Goal: Information Seeking & Learning: Learn about a topic

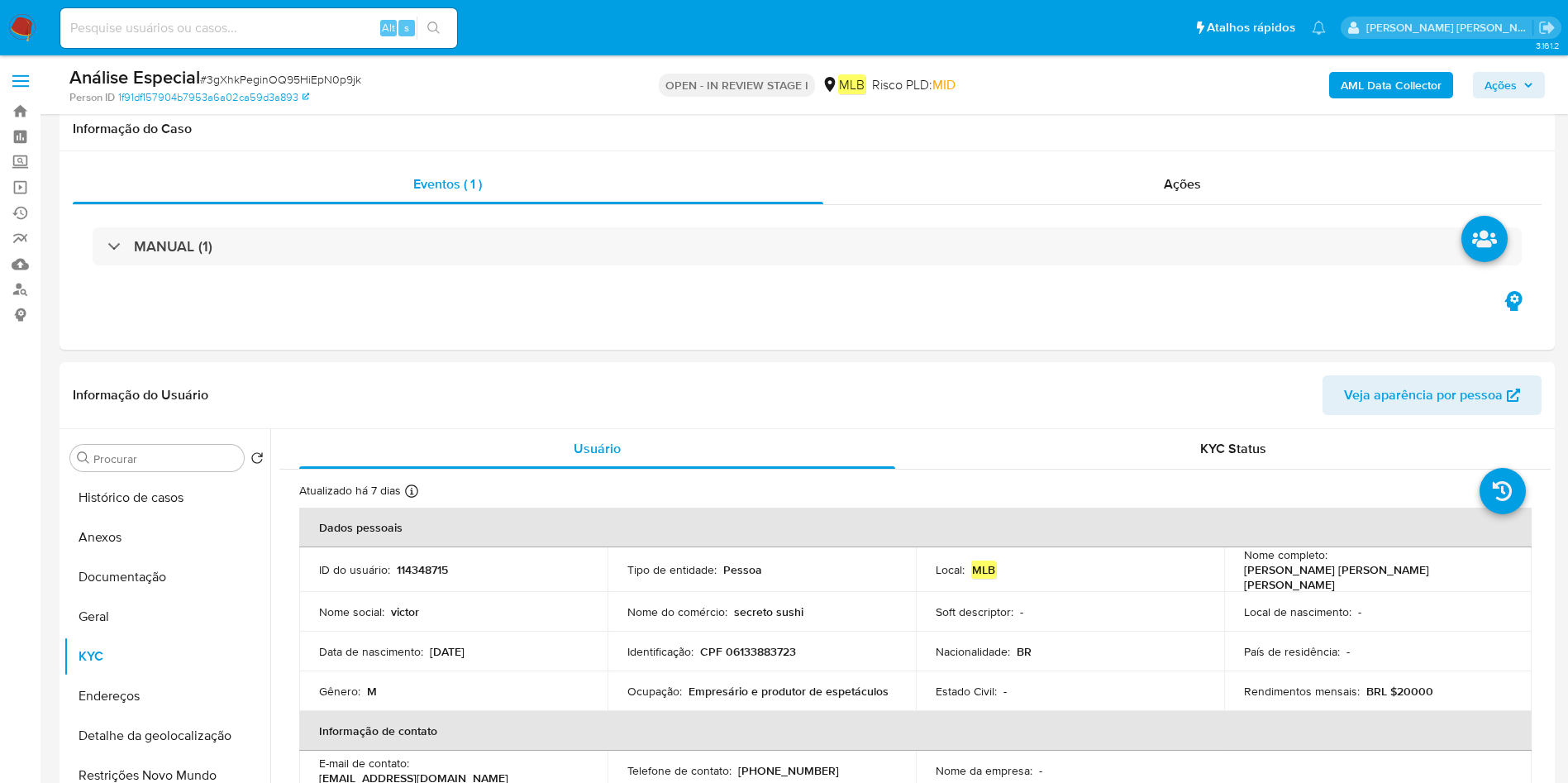
select select "10"
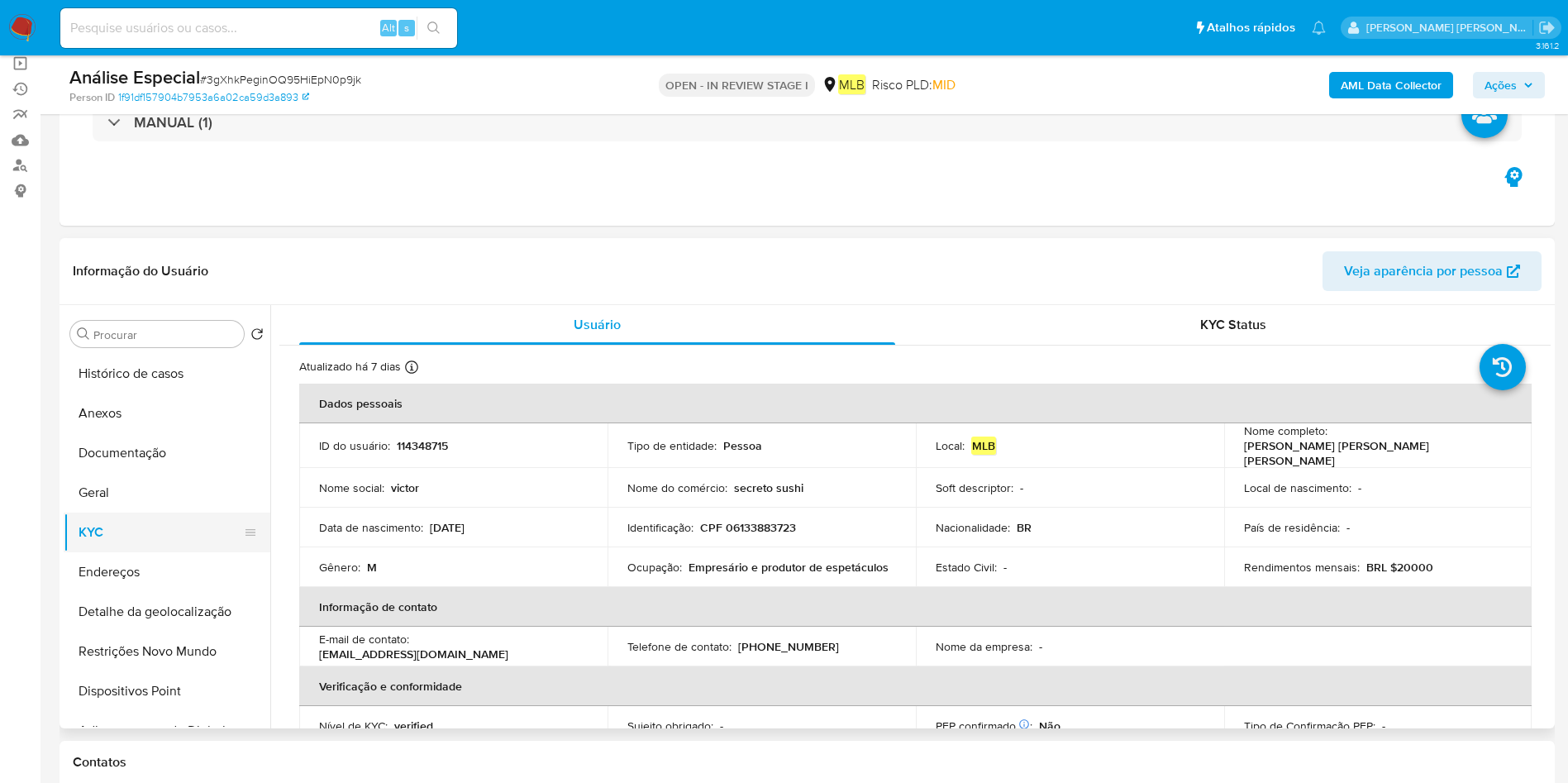
click at [147, 459] on button "Documentação" at bounding box center [167, 453] width 207 height 40
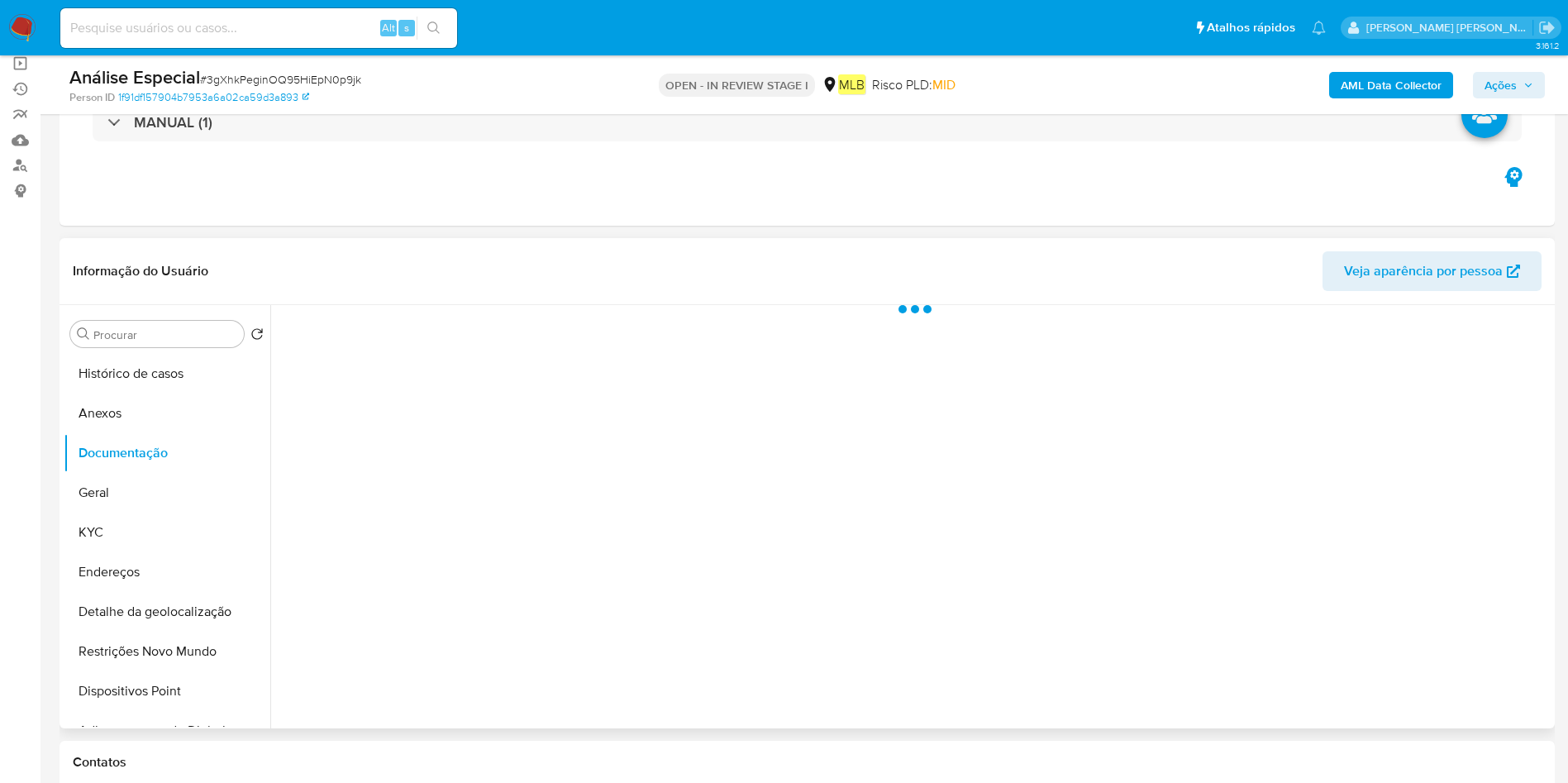
scroll to position [124, 0]
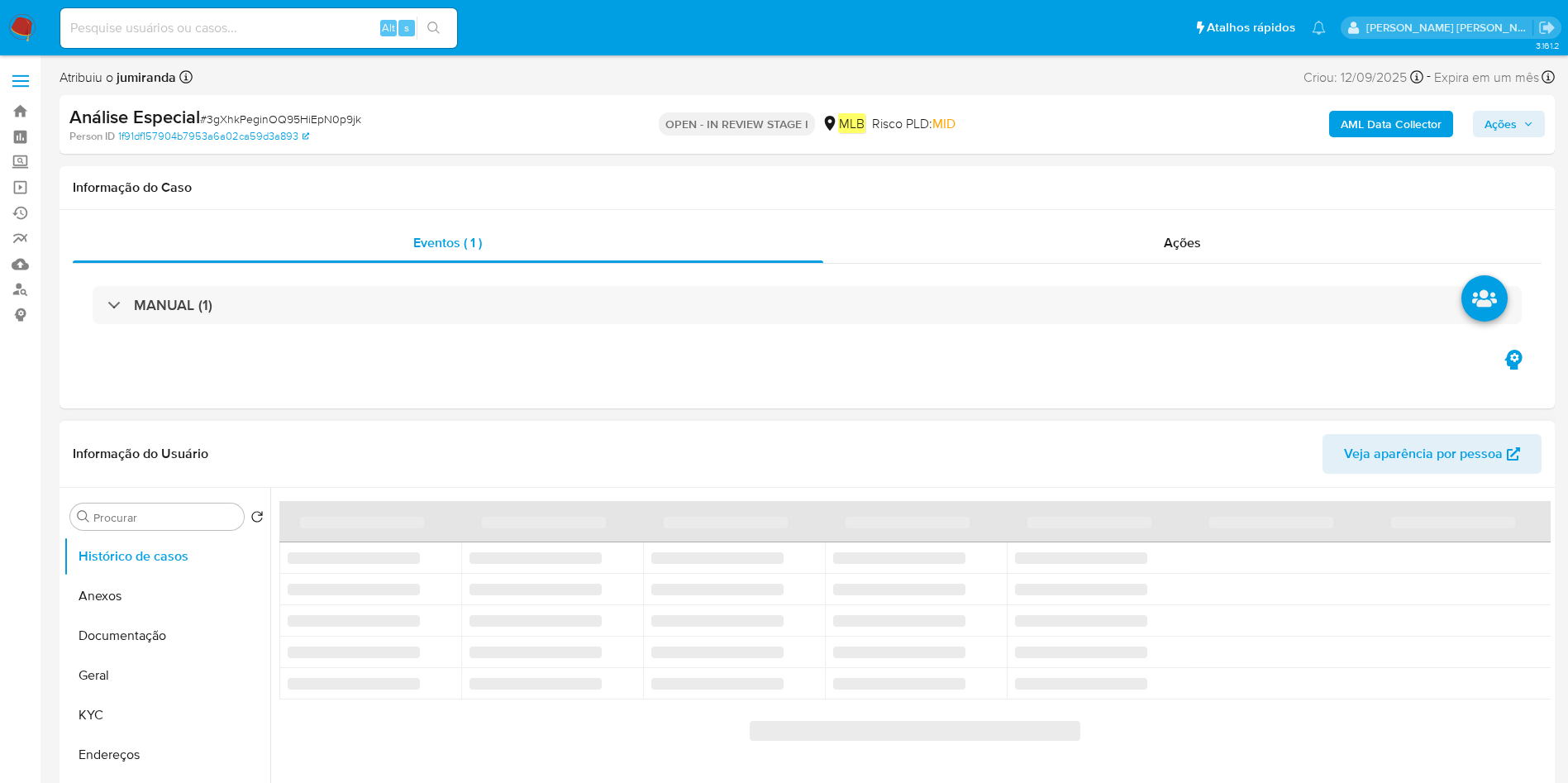
select select "10"
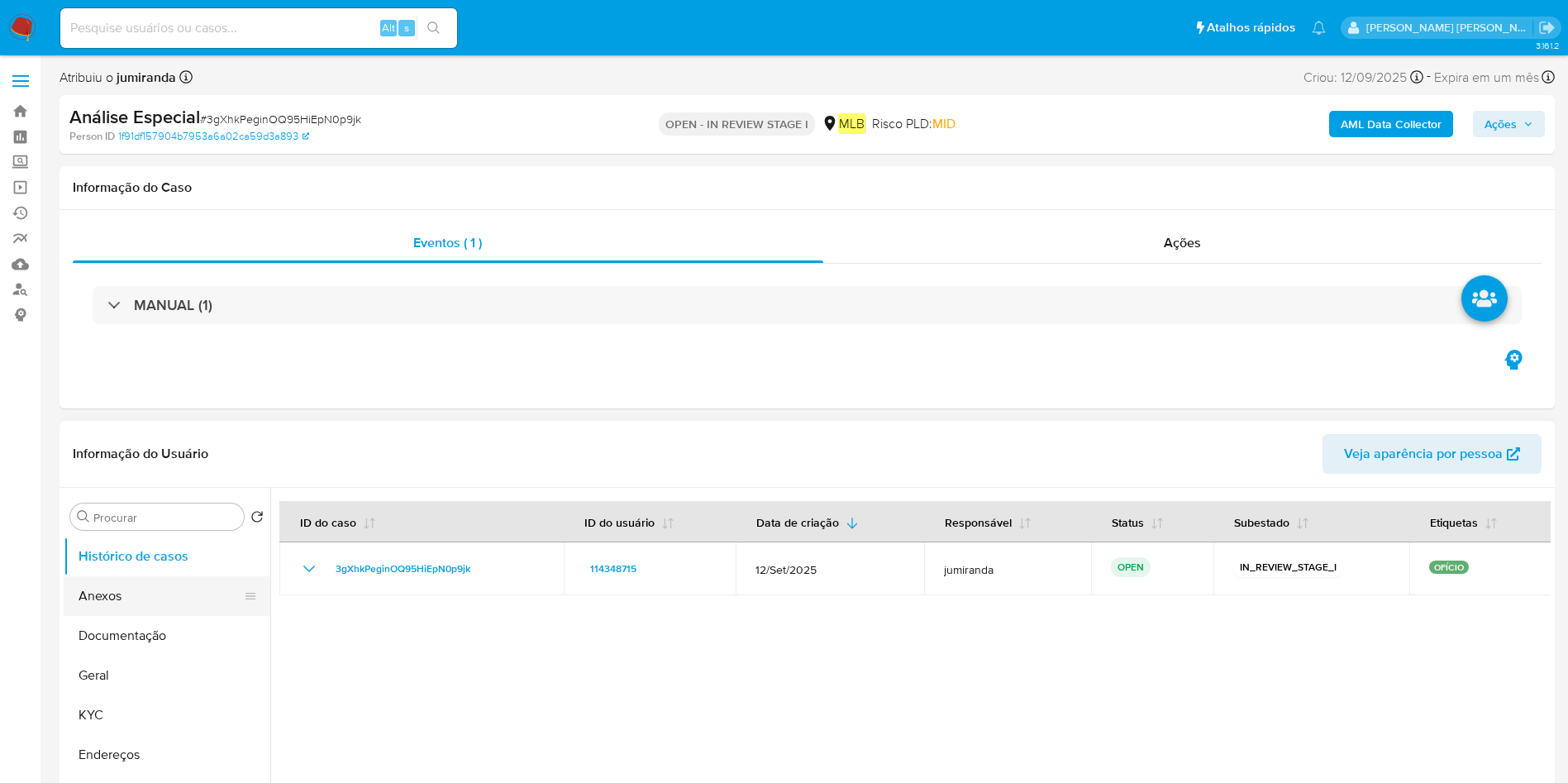
click at [146, 589] on button "Anexos" at bounding box center [160, 596] width 193 height 40
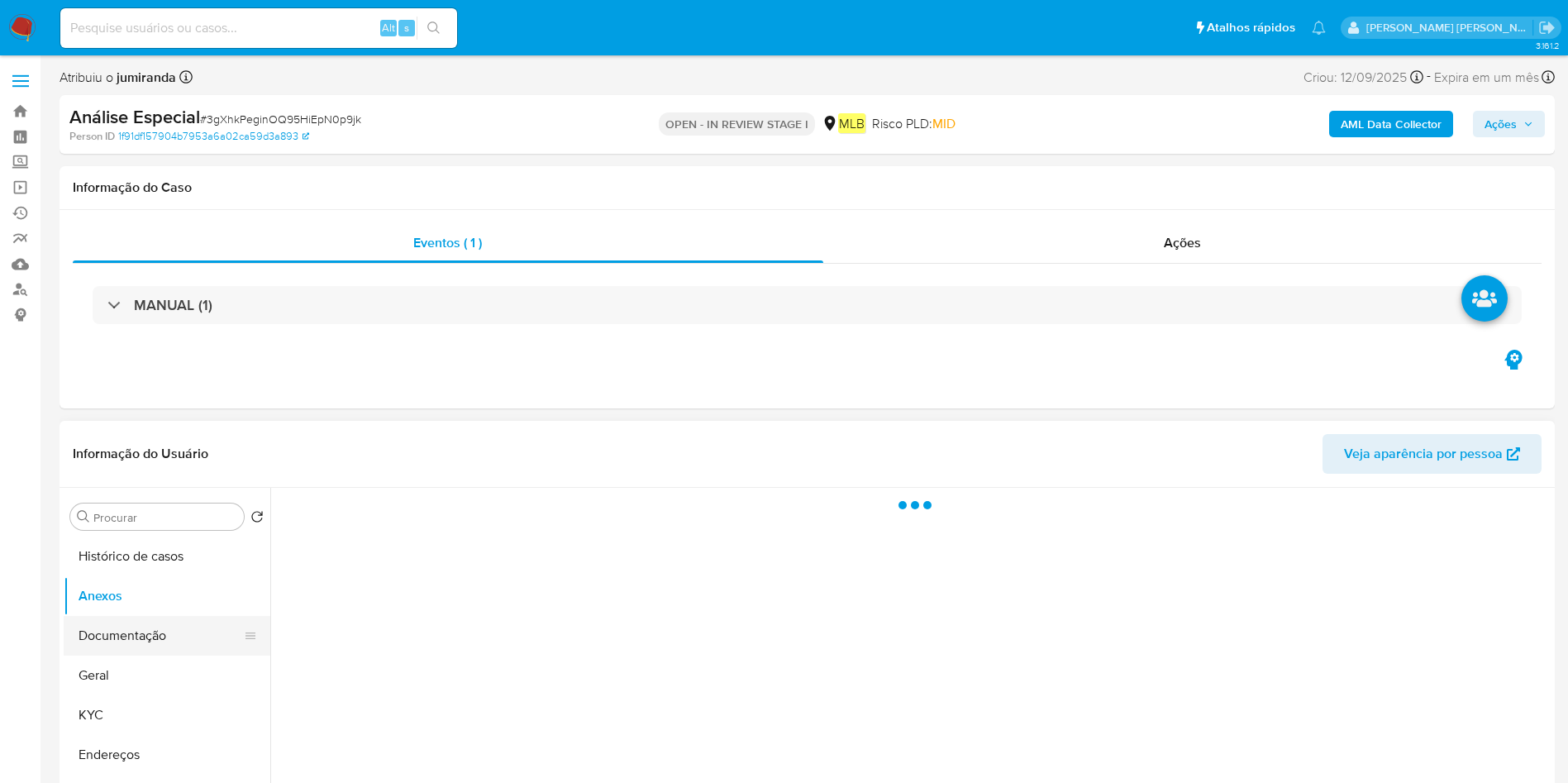
click at [127, 645] on button "Documentação" at bounding box center [160, 636] width 193 height 40
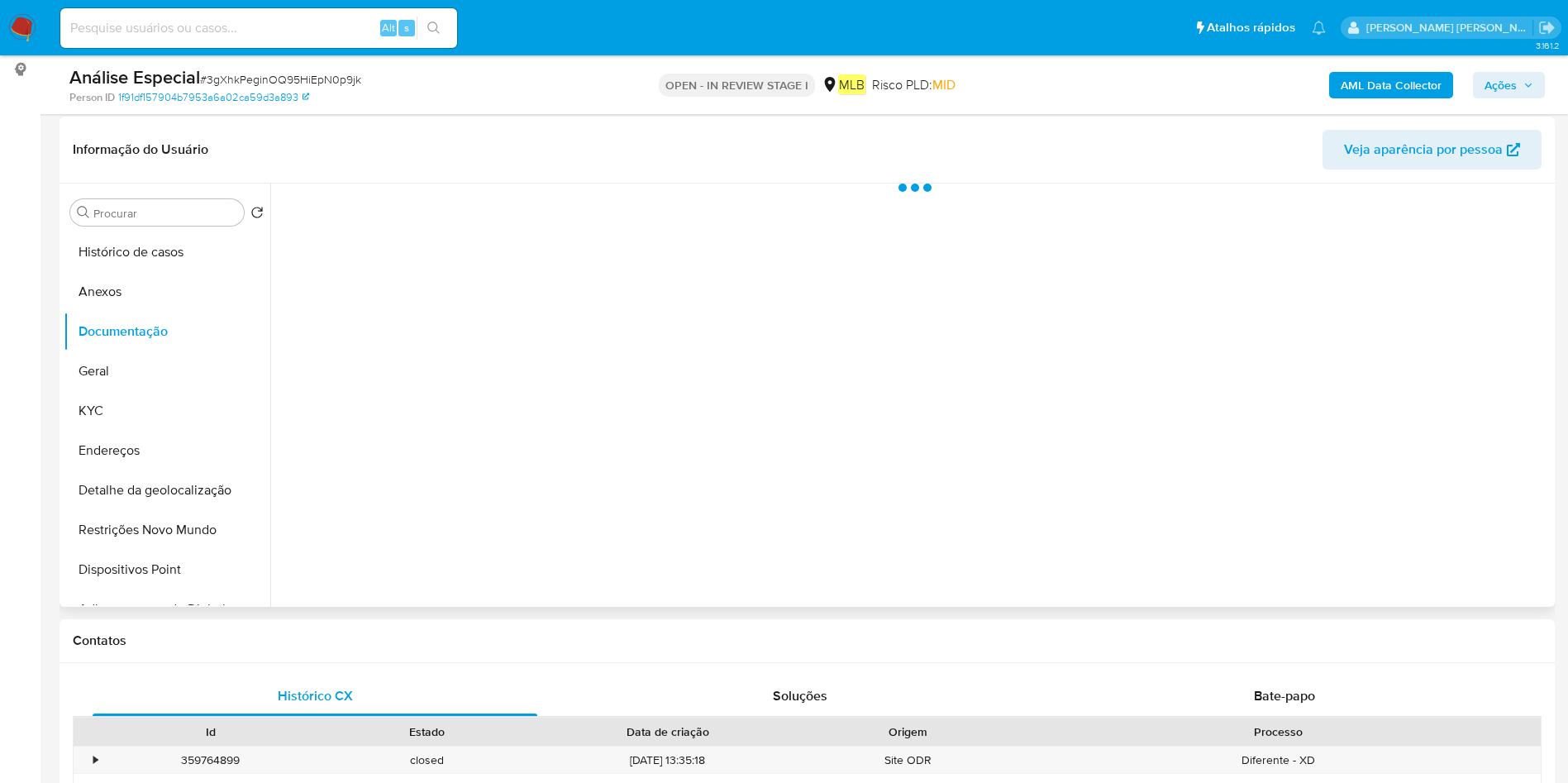
scroll to position [248, 0]
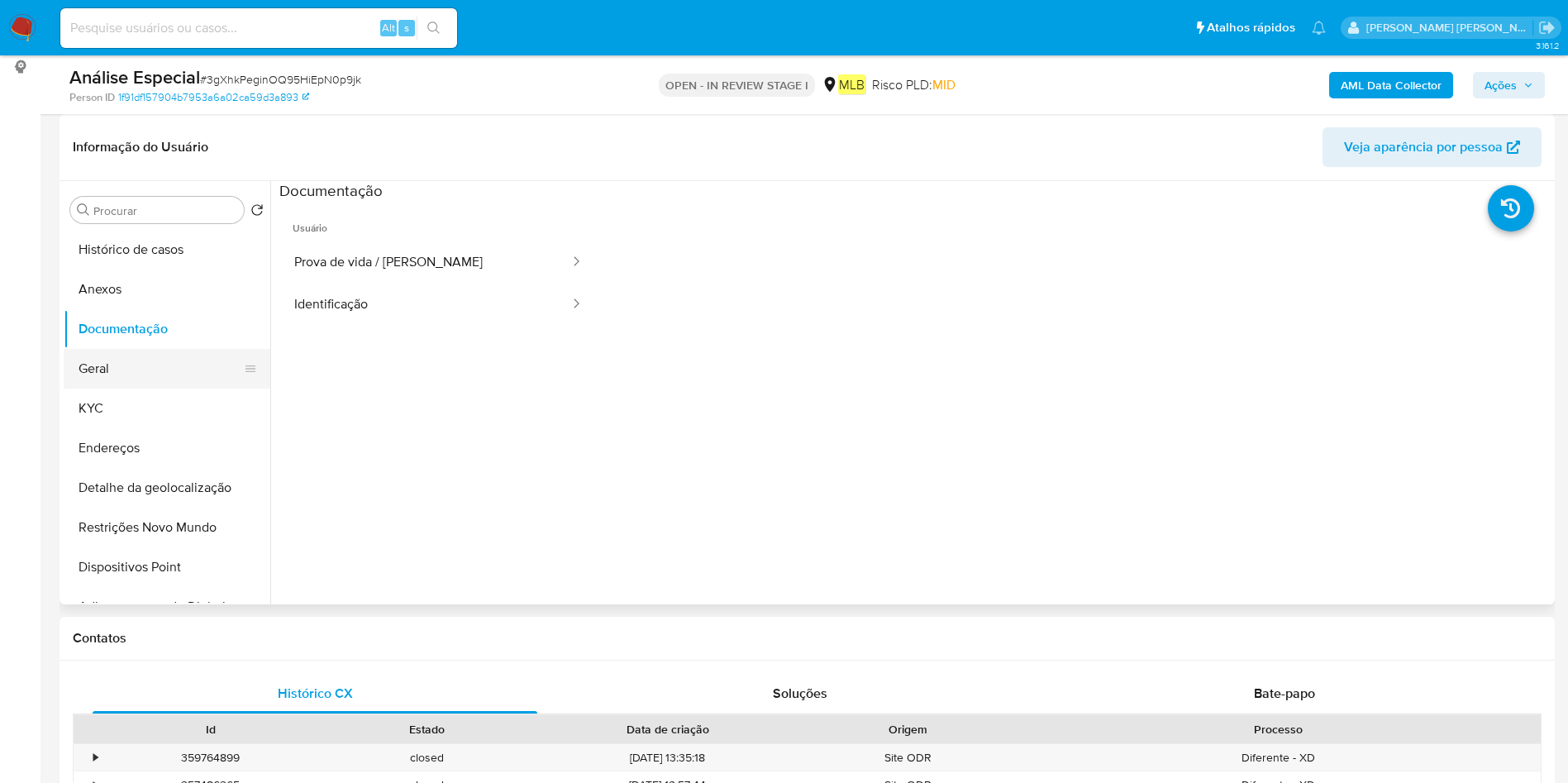
click at [116, 371] on button "Geral" at bounding box center [160, 369] width 193 height 40
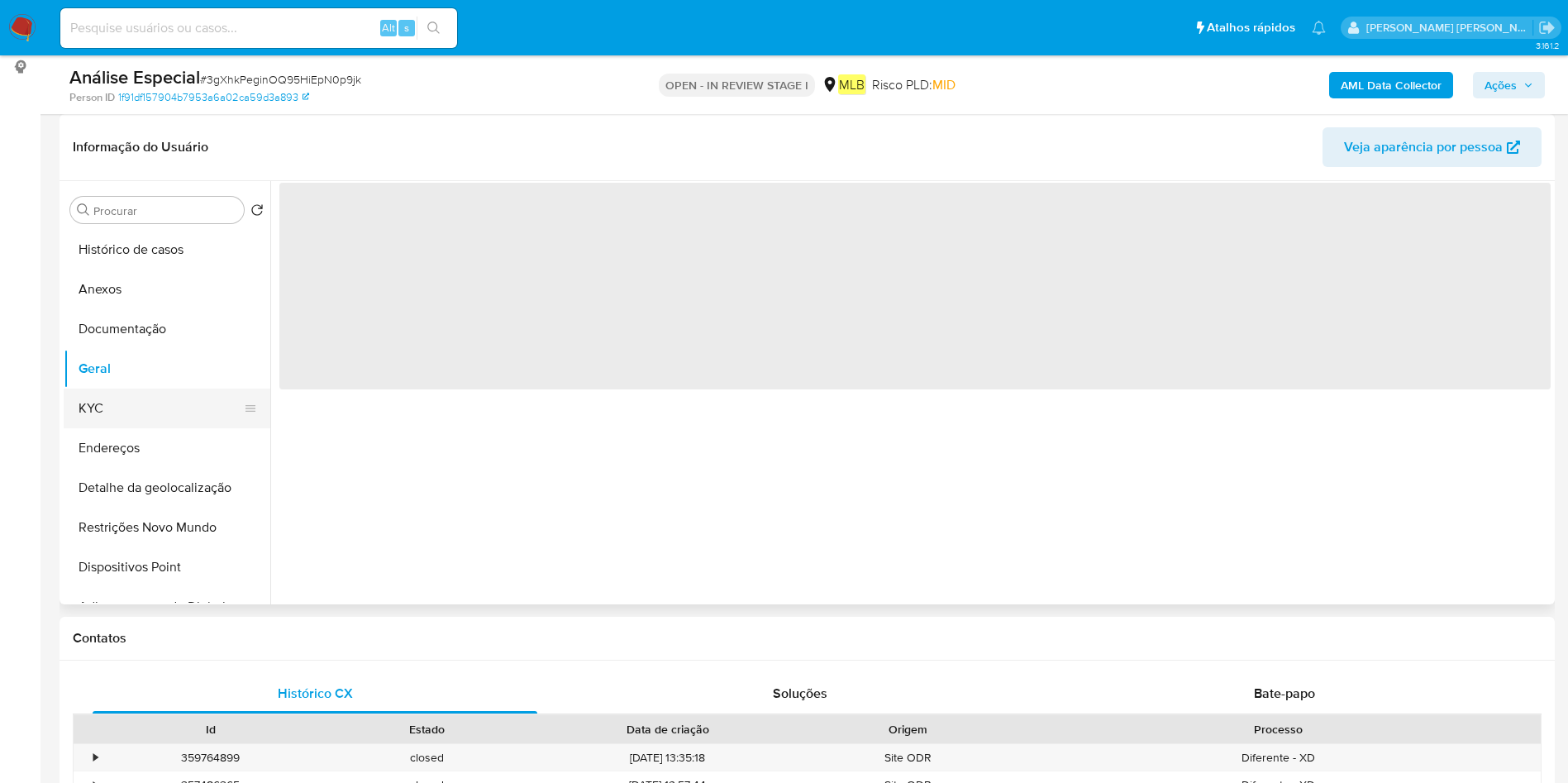
click at [121, 415] on button "KYC" at bounding box center [160, 409] width 193 height 40
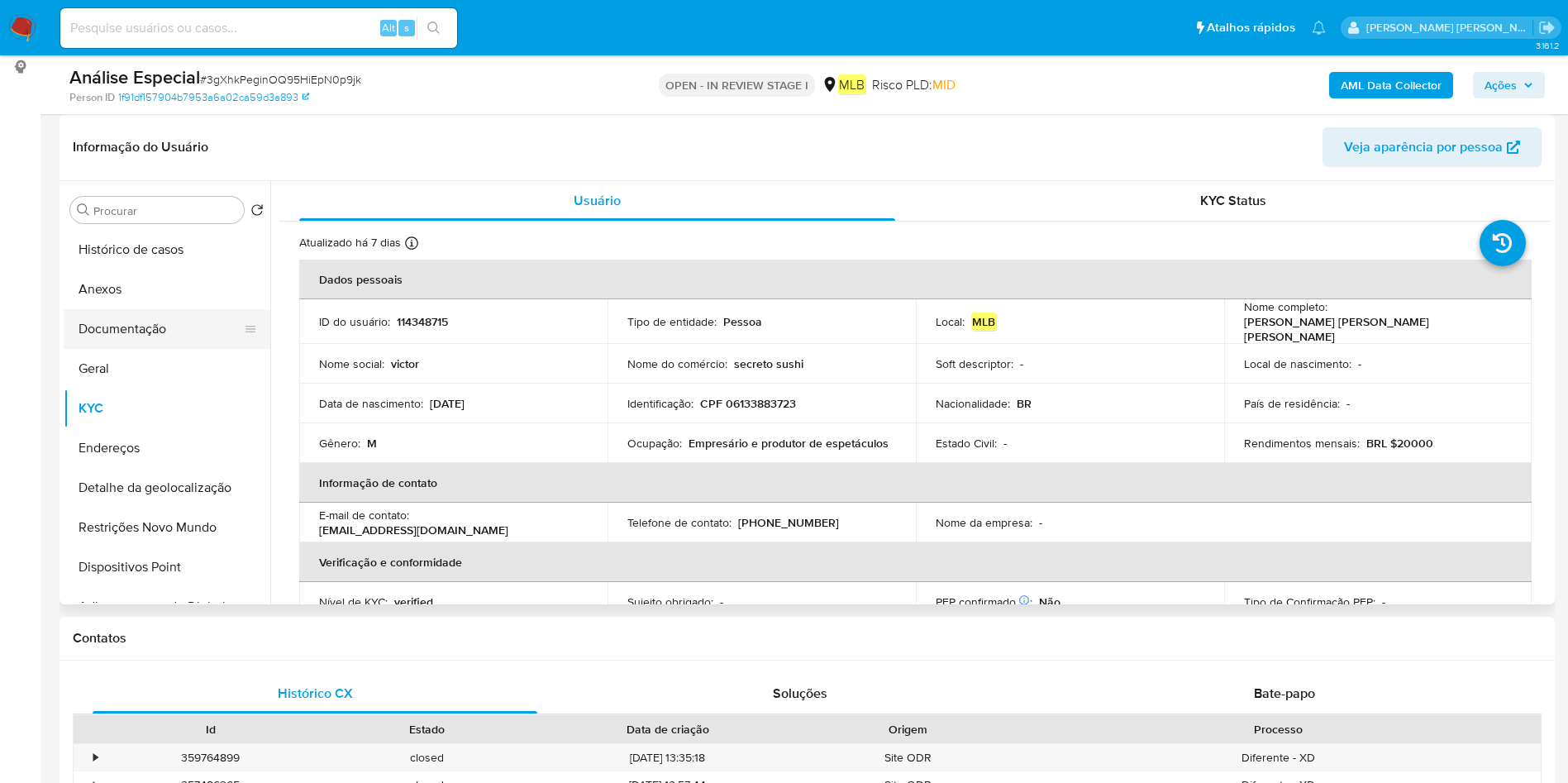
click at [179, 335] on button "Documentação" at bounding box center [160, 329] width 193 height 40
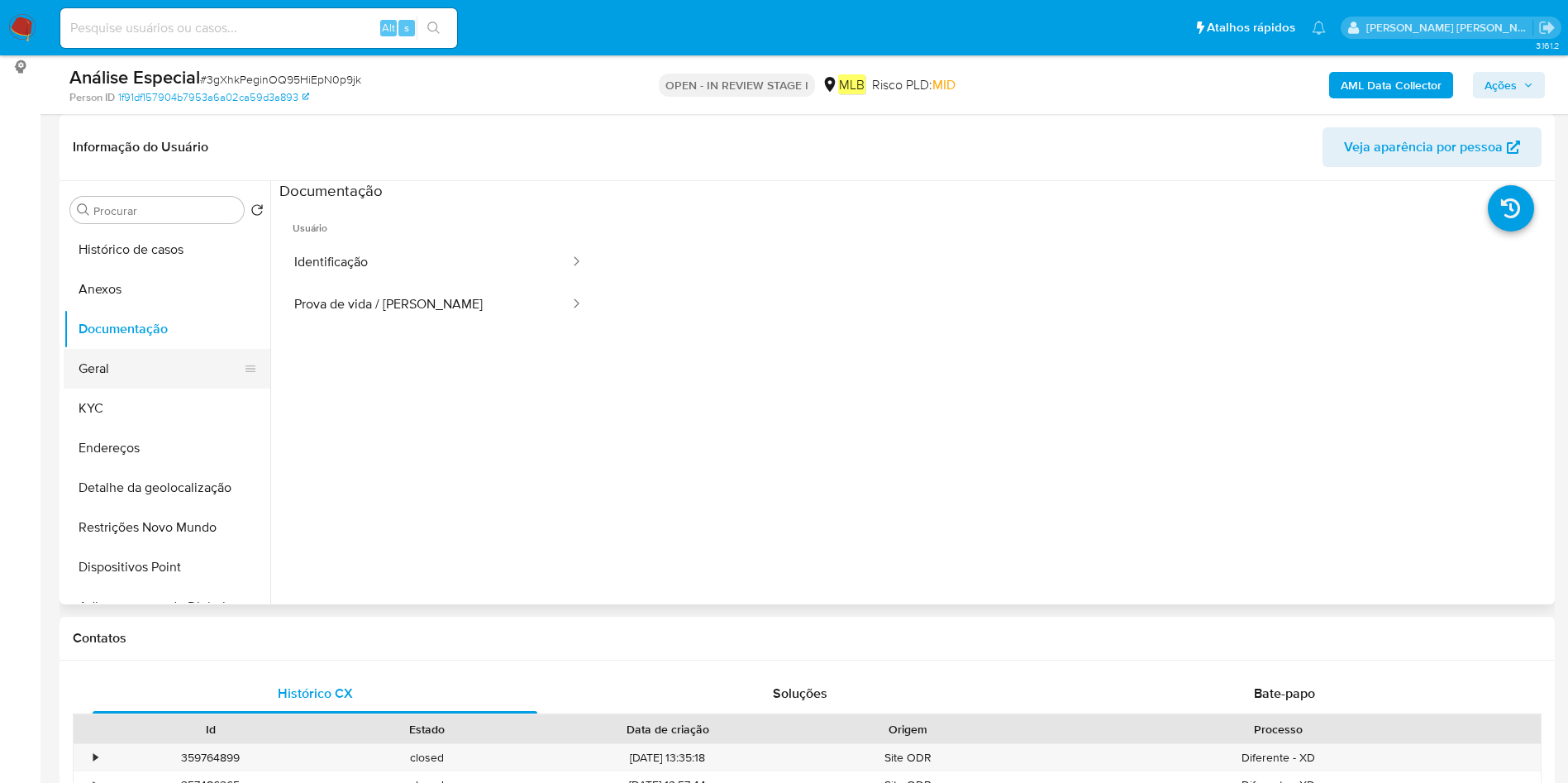
click at [130, 363] on button "Geral" at bounding box center [160, 369] width 193 height 40
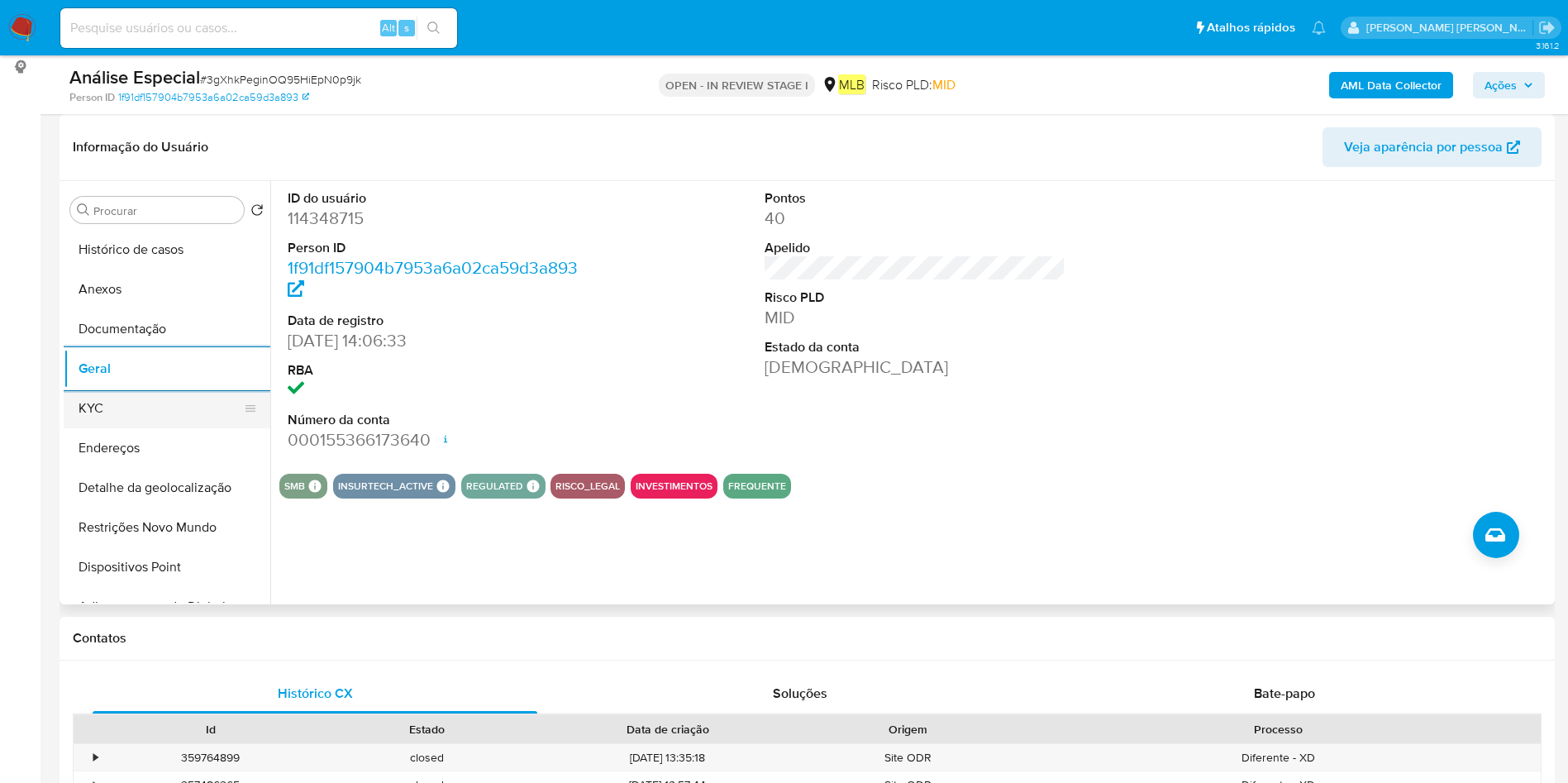
click at [134, 415] on button "KYC" at bounding box center [160, 409] width 193 height 40
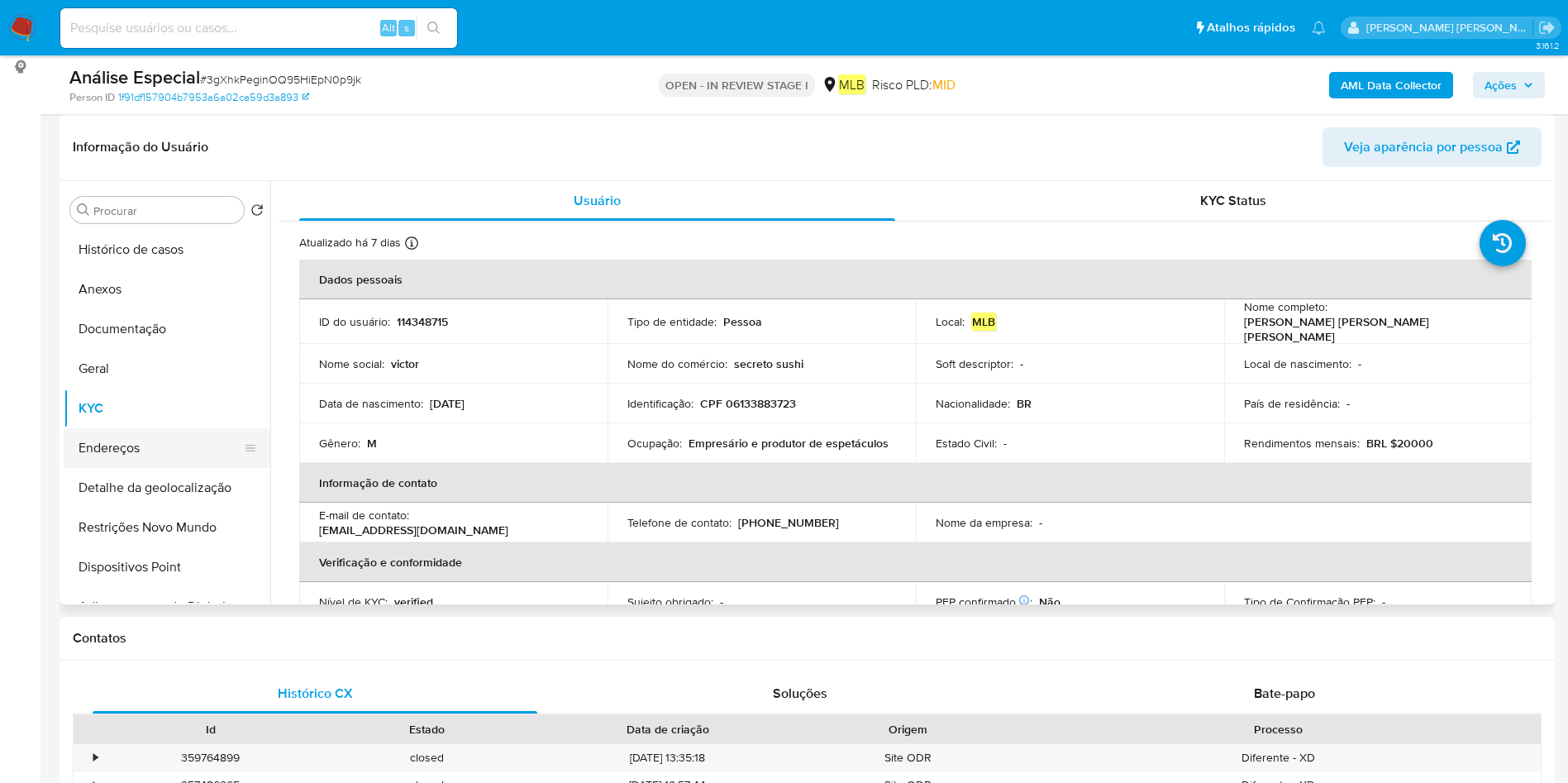
click at [77, 438] on button "Endereços" at bounding box center [160, 448] width 193 height 40
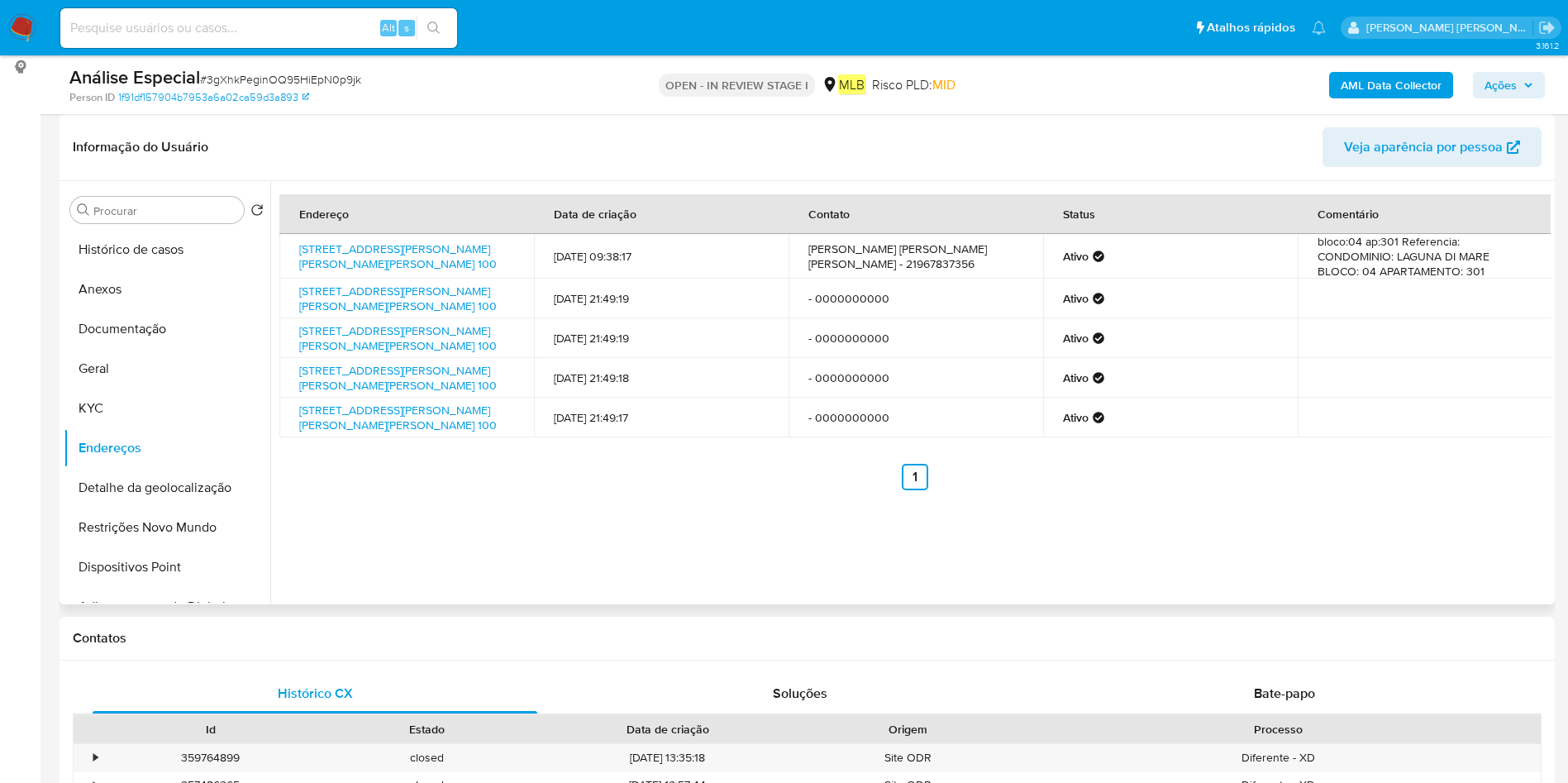
drag, startPoint x: 108, startPoint y: 477, endPoint x: 358, endPoint y: 523, distance: 254.2
click at [108, 477] on button "Detalhe da geolocalização" at bounding box center [167, 488] width 207 height 40
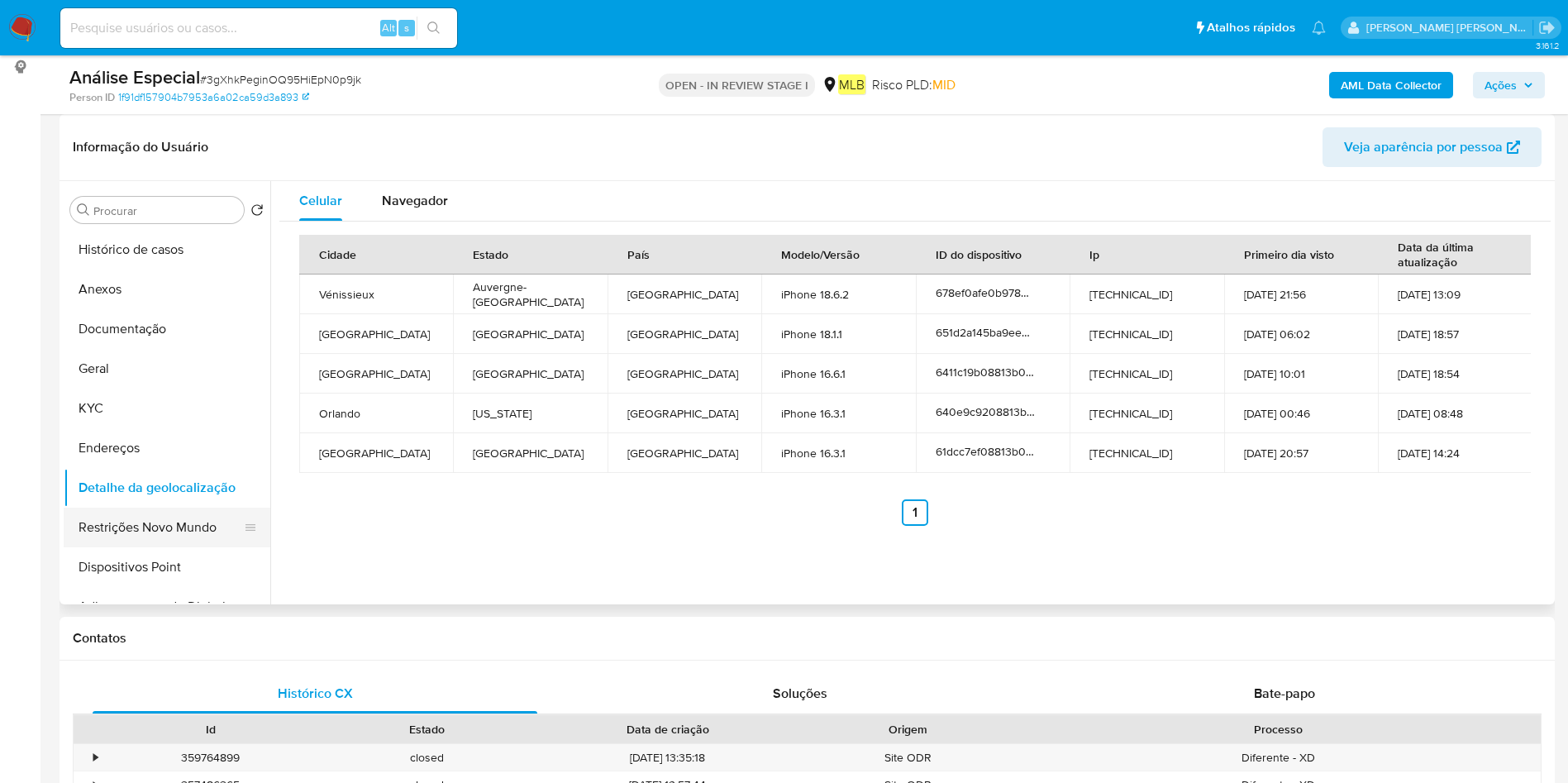
click at [136, 539] on button "Restrições Novo Mundo" at bounding box center [160, 528] width 193 height 40
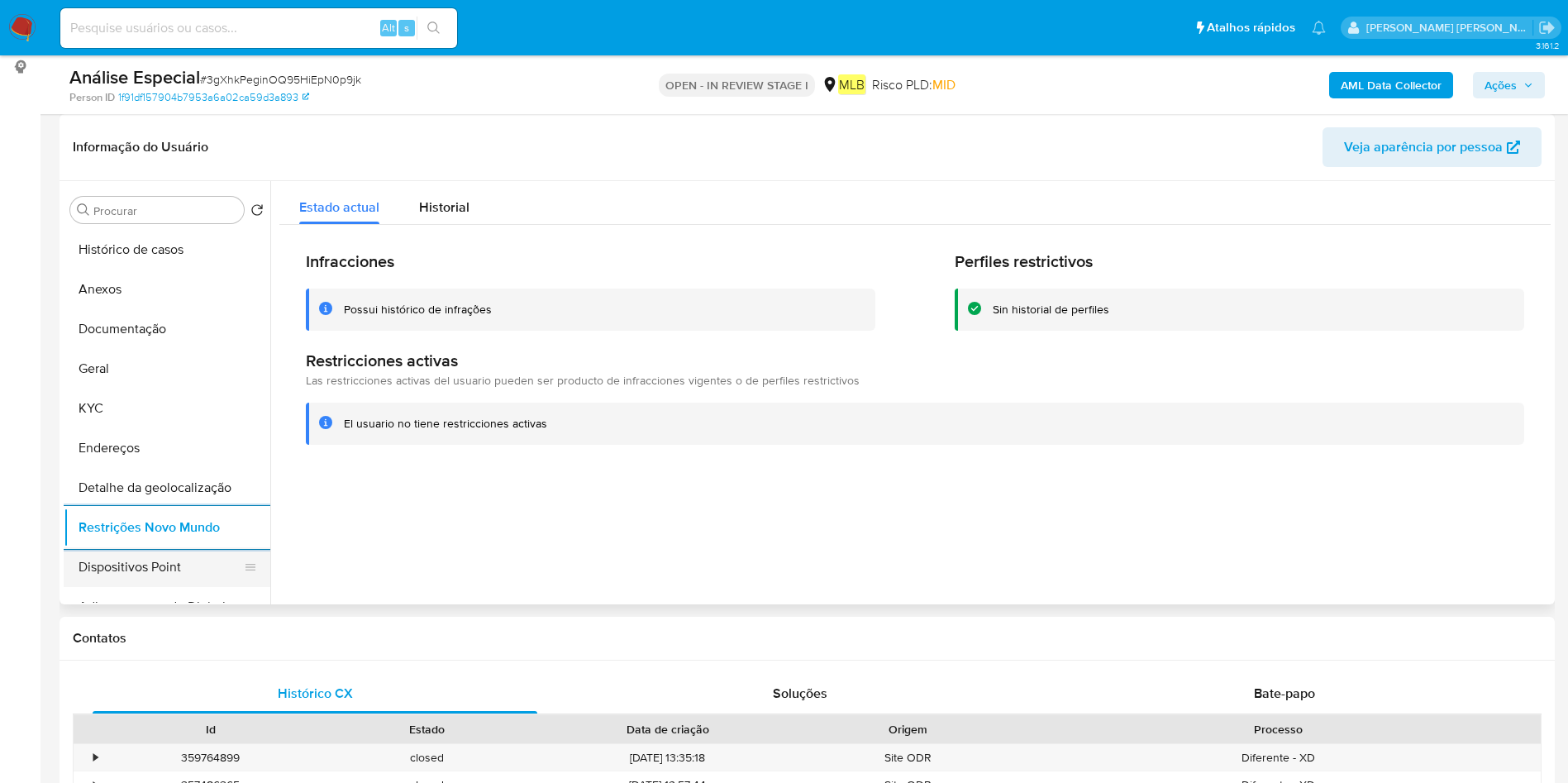
click at [183, 564] on button "Dispositivos Point" at bounding box center [160, 567] width 193 height 40
